Goal: Task Accomplishment & Management: Manage account settings

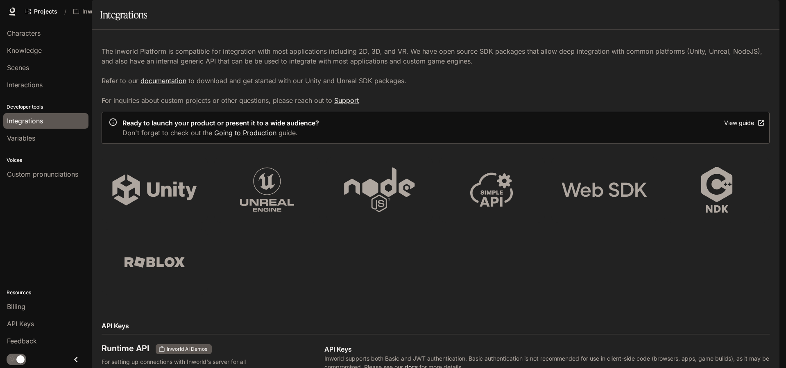
click at [156, 85] on link "documentation" at bounding box center [164, 81] width 46 height 8
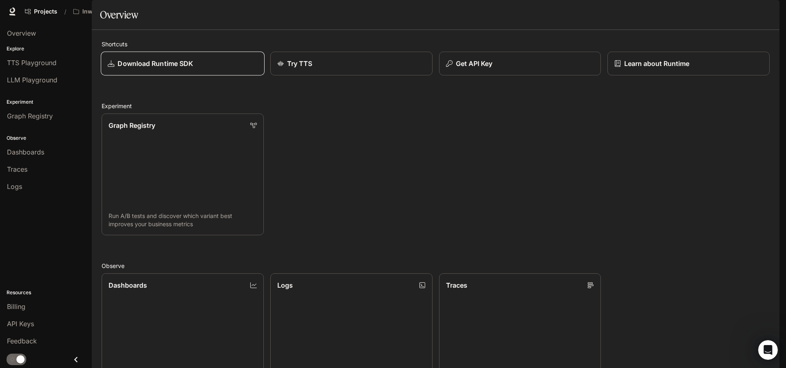
click at [159, 68] on p "Download Runtime SDK" at bounding box center [155, 64] width 75 height 10
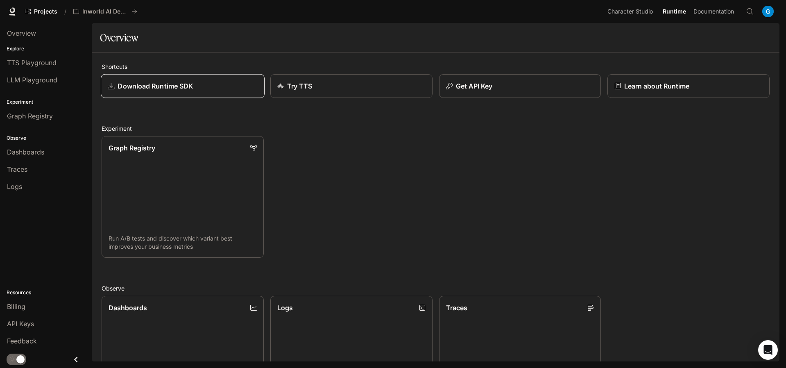
click at [148, 86] on p "Download Runtime SDK" at bounding box center [155, 86] width 75 height 10
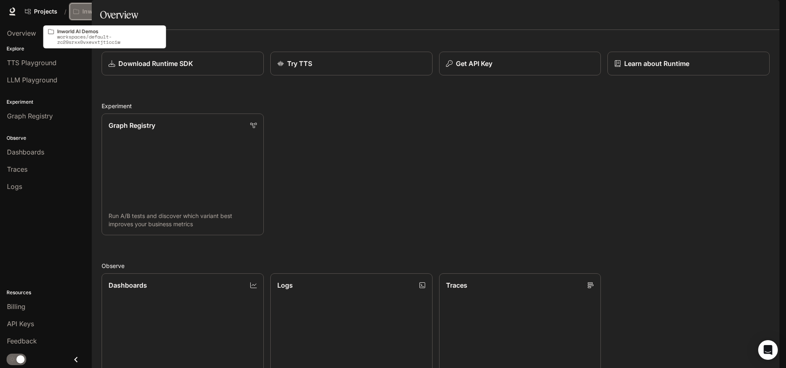
click at [106, 12] on p "Inworld AI Demos" at bounding box center [105, 11] width 46 height 7
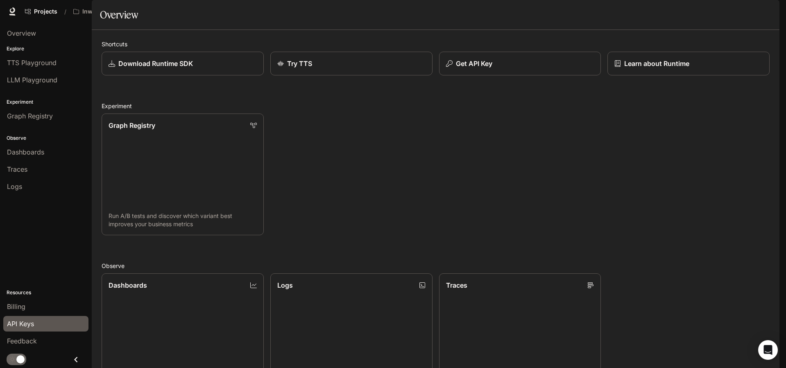
click at [33, 326] on span "API Keys" at bounding box center [20, 324] width 27 height 10
